Goal: Information Seeking & Learning: Find specific page/section

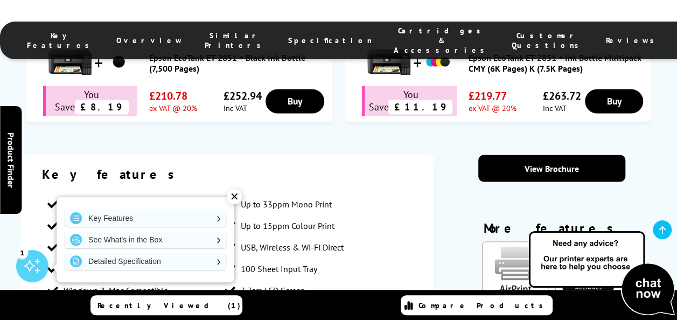
scroll to position [970, 0]
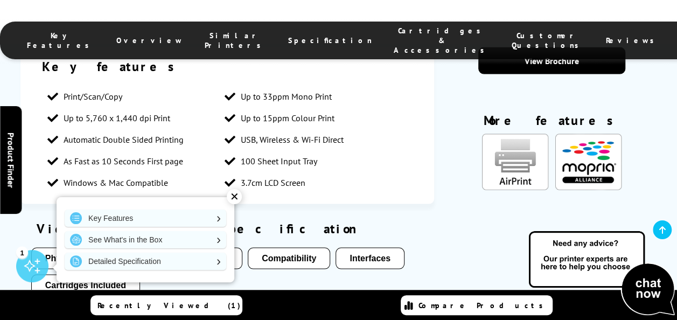
click at [203, 247] on button "Media Handling" at bounding box center [197, 258] width 92 height 22
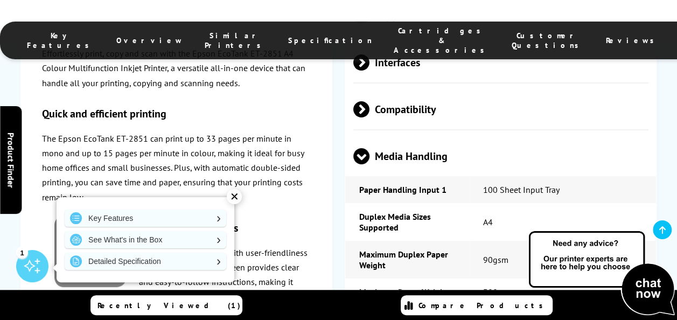
scroll to position [2206, 0]
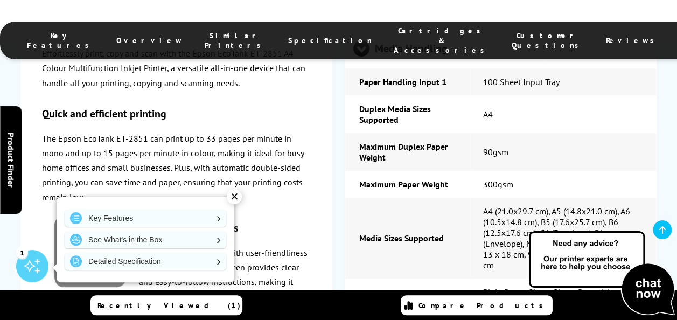
click at [234, 198] on div "✕" at bounding box center [234, 196] width 15 height 15
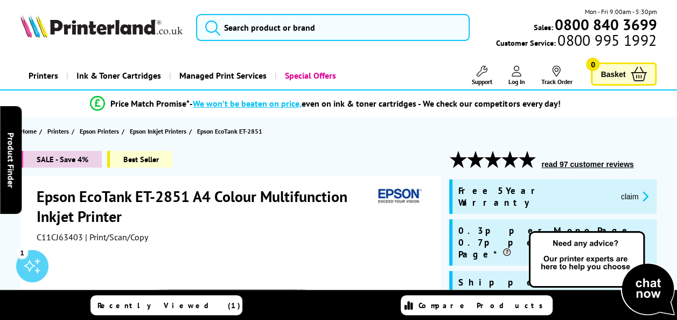
scroll to position [0, 0]
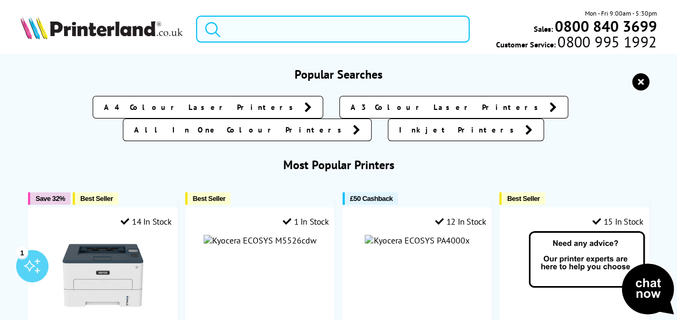
click at [280, 25] on input "search" at bounding box center [333, 29] width 274 height 27
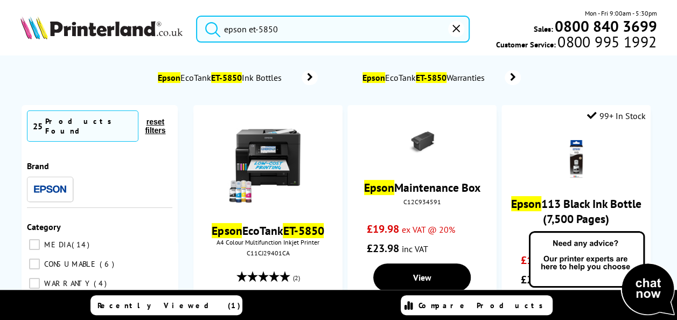
type input "epson et-5850"
click at [197, 16] on button "submit" at bounding box center [210, 28] width 27 height 24
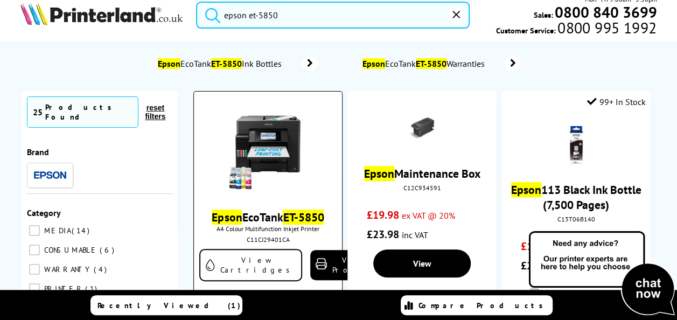
scroll to position [108, 0]
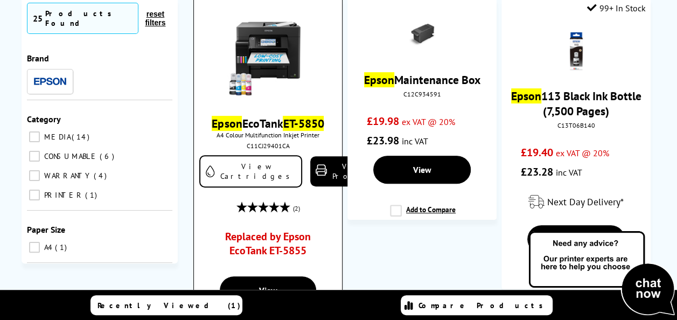
click at [282, 245] on link "Replaced by Epson EcoTank ET-5855" at bounding box center [268, 246] width 110 height 33
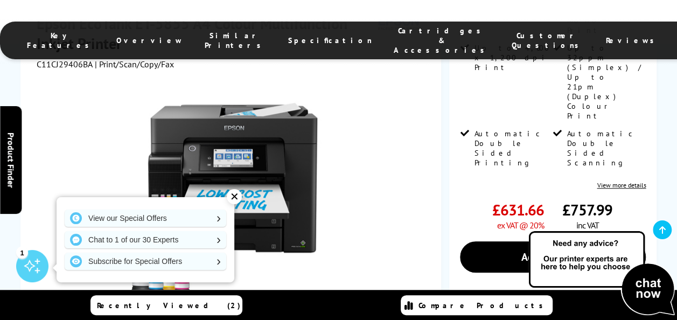
scroll to position [485, 0]
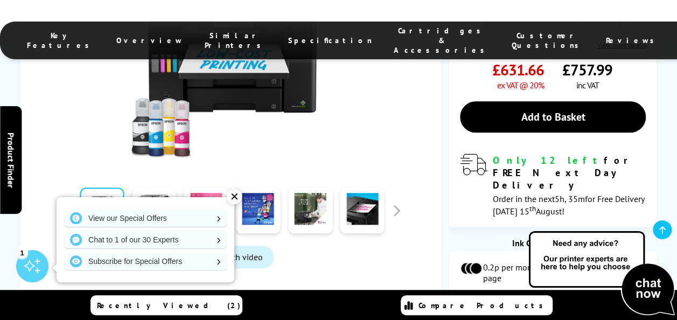
click at [234, 197] on div "✕" at bounding box center [234, 196] width 15 height 15
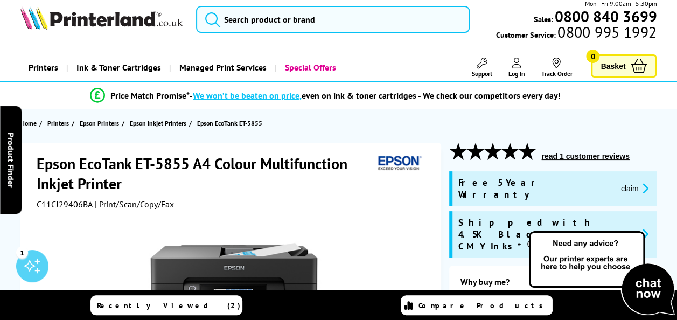
scroll to position [0, 0]
